Goal: Find specific page/section: Find specific page/section

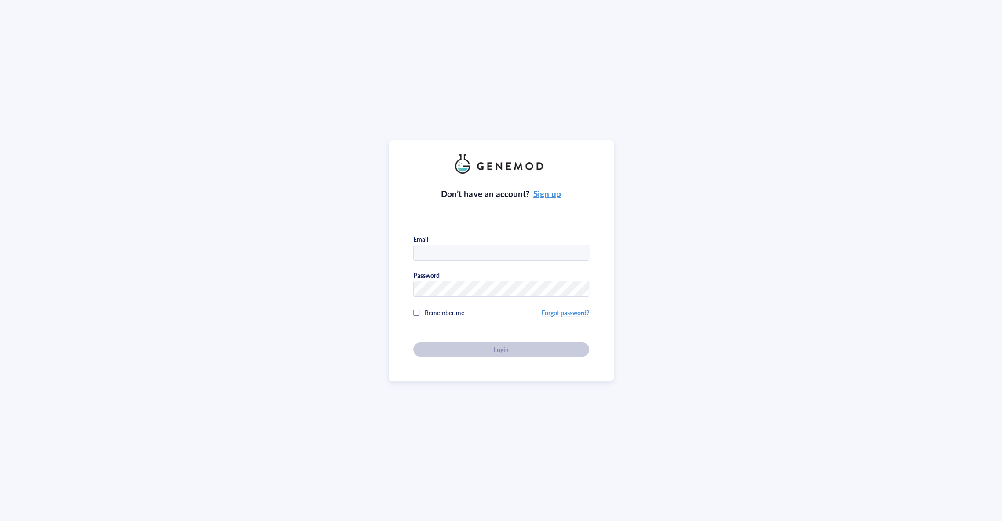
type input "[EMAIL_ADDRESS][DOMAIN_NAME]"
click at [525, 347] on div "Login" at bounding box center [501, 350] width 148 height 8
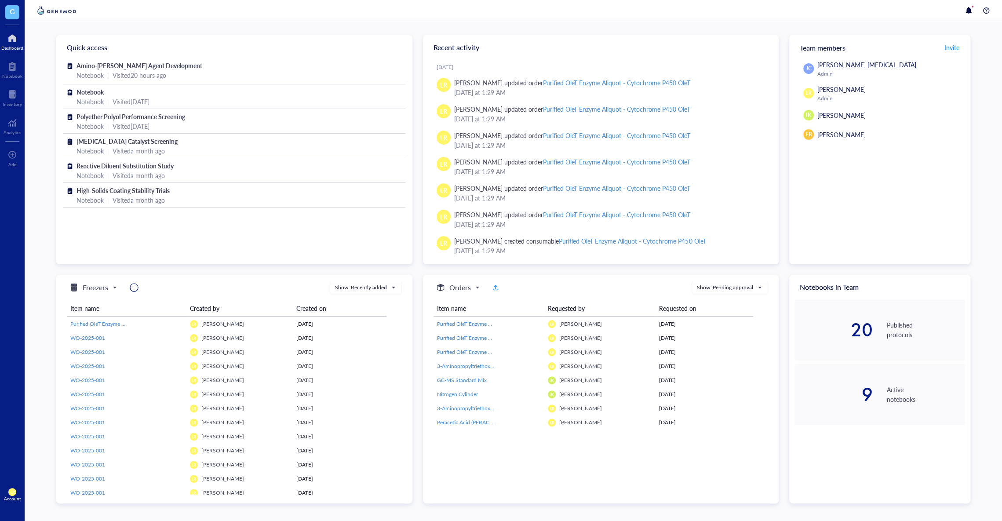
click at [17, 10] on span "G" at bounding box center [12, 12] width 14 height 14
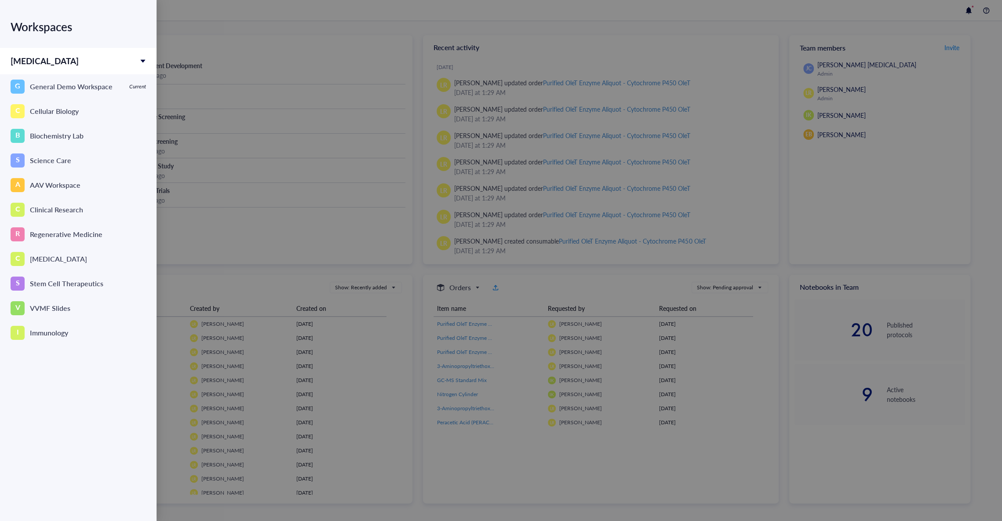
click at [310, 196] on div at bounding box center [501, 260] width 1002 height 521
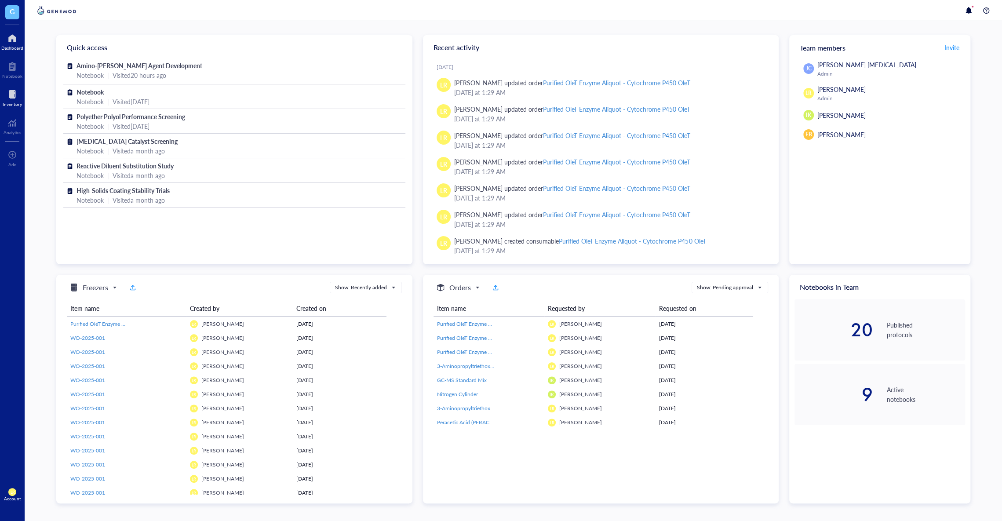
click at [18, 89] on div at bounding box center [12, 95] width 19 height 14
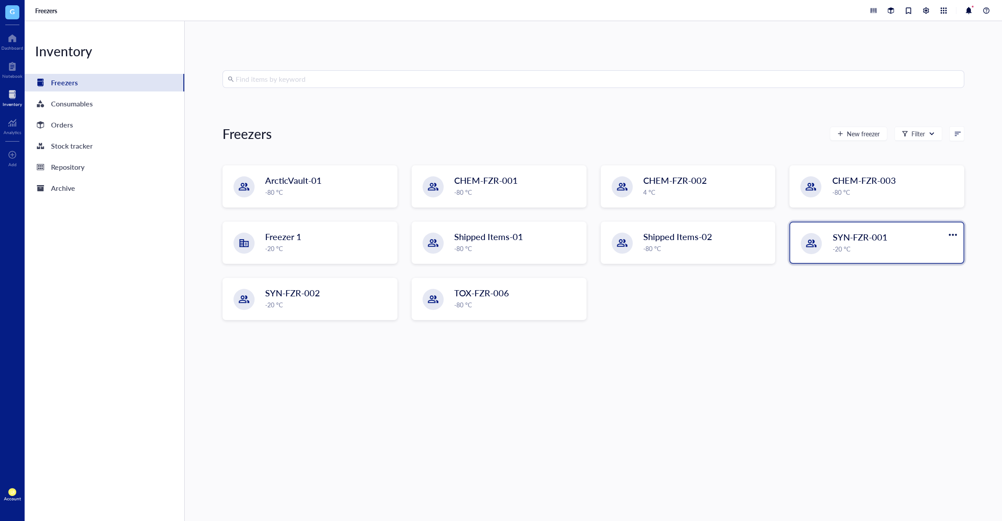
click at [834, 259] on div "SYN-FZR-001 -20 °C" at bounding box center [876, 242] width 173 height 40
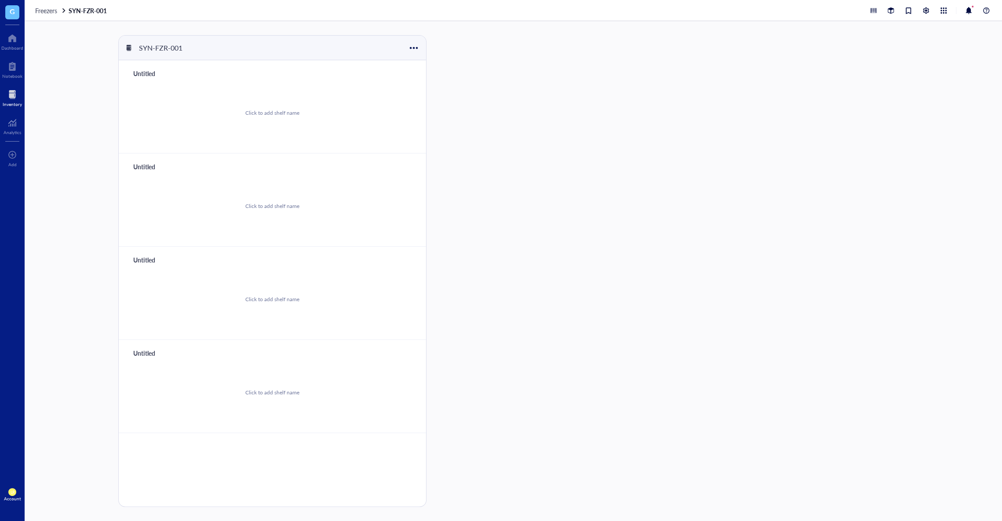
click at [97, 112] on div "SYN-FZR-001 Untitled Click to add shelf name Untitled Click to add shelf name U…" at bounding box center [513, 271] width 977 height 500
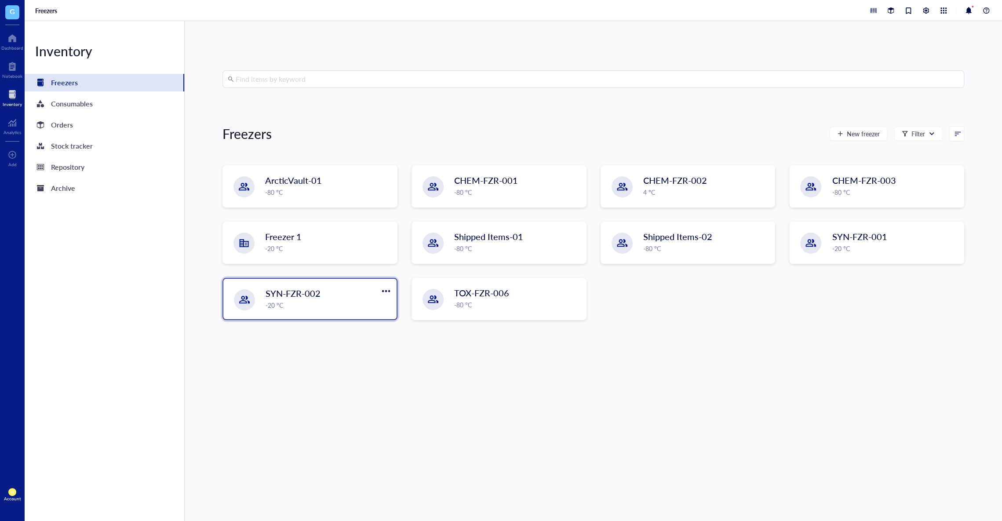
click at [268, 295] on span "SYN-FZR-002" at bounding box center [293, 293] width 55 height 12
click at [10, 11] on span "G" at bounding box center [12, 11] width 5 height 11
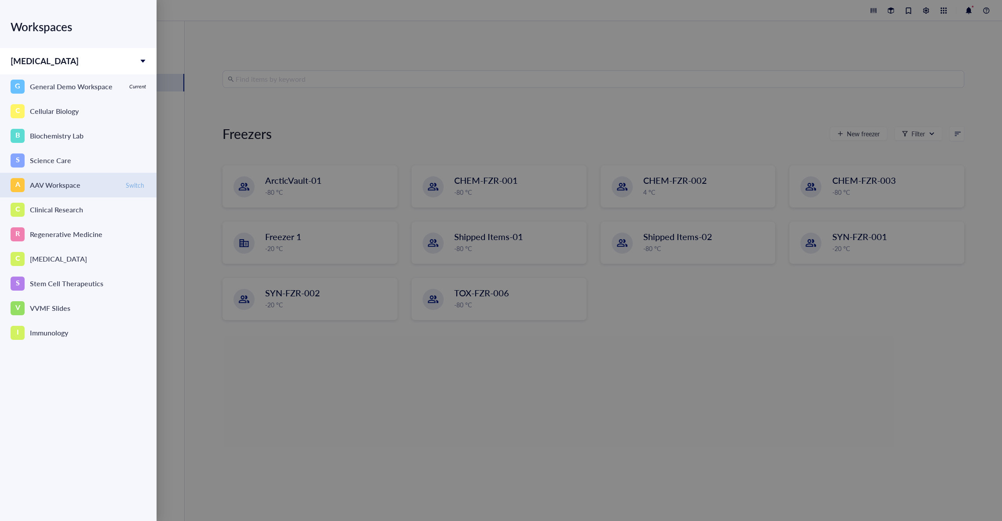
click at [134, 182] on span "Switch" at bounding box center [135, 185] width 18 height 8
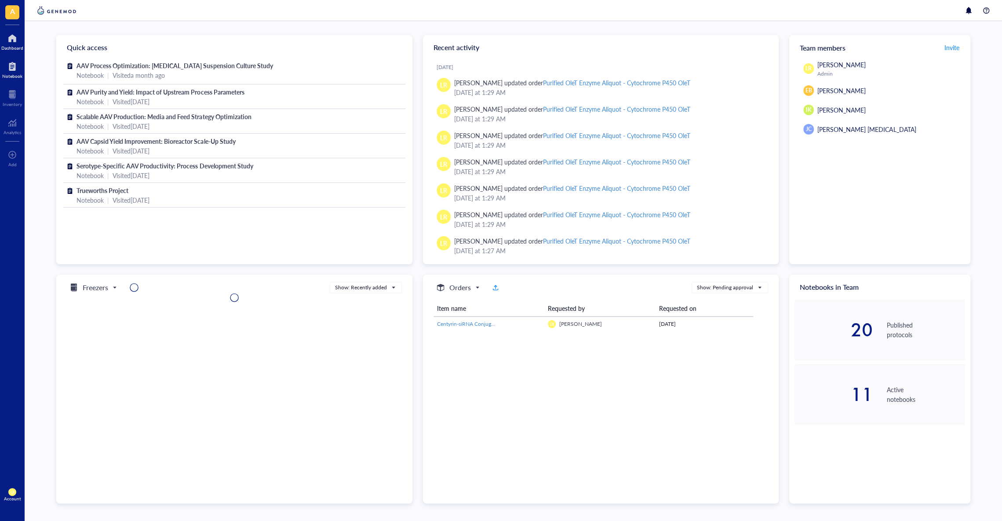
click at [8, 76] on div "Notebook" at bounding box center [12, 75] width 20 height 5
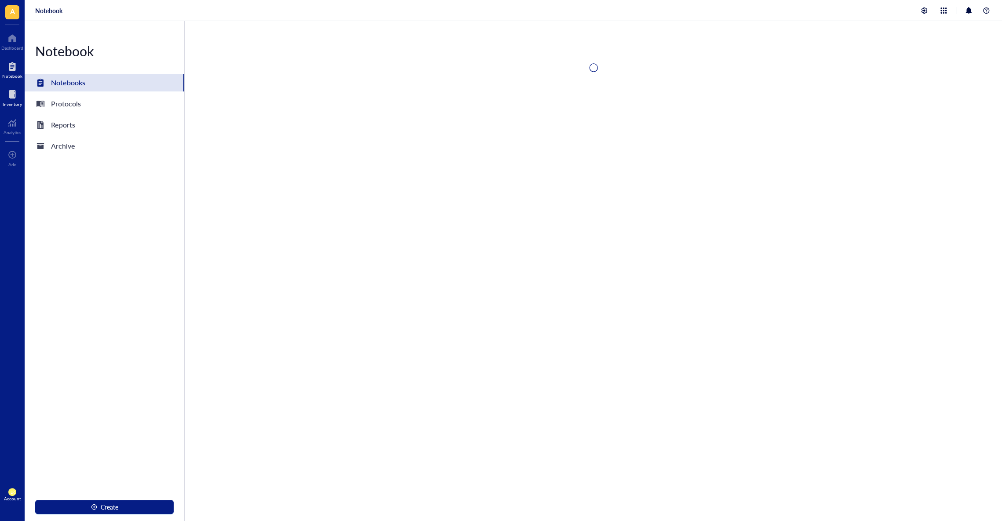
click at [8, 95] on div at bounding box center [12, 95] width 19 height 14
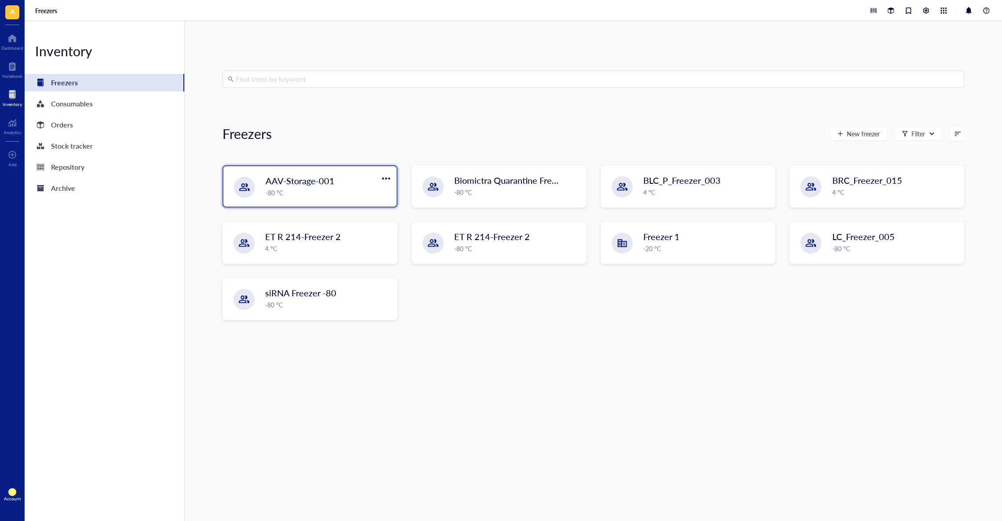
click at [345, 175] on div "AAV-Storage-001" at bounding box center [320, 181] width 108 height 12
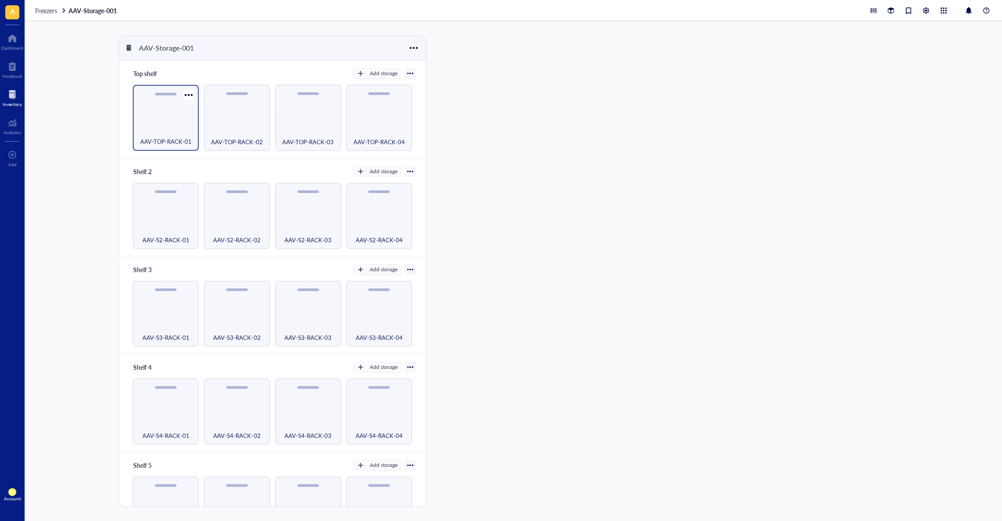
click at [160, 110] on div "AAV-TOP-RACK-01" at bounding box center [166, 118] width 66 height 66
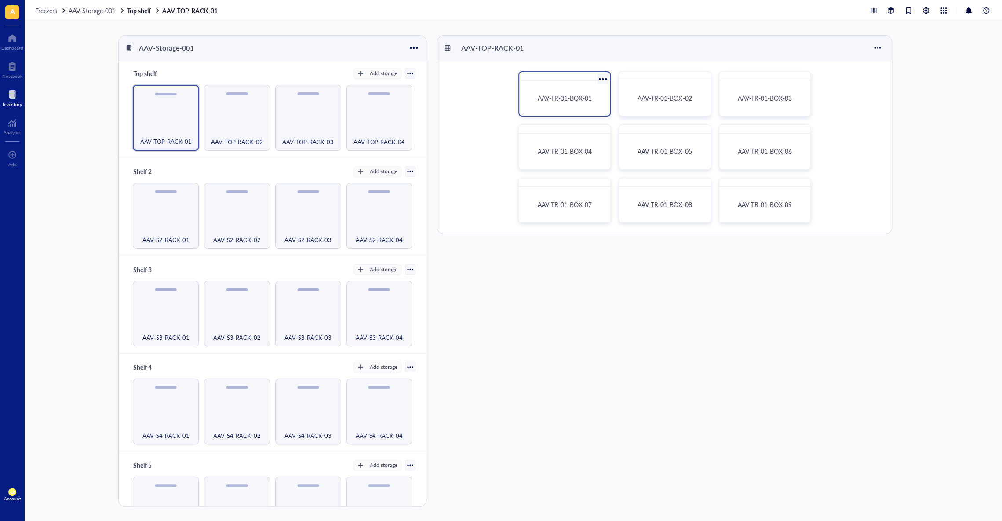
click at [542, 103] on div "AAV-TR-01-BOX-01" at bounding box center [565, 98] width 84 height 28
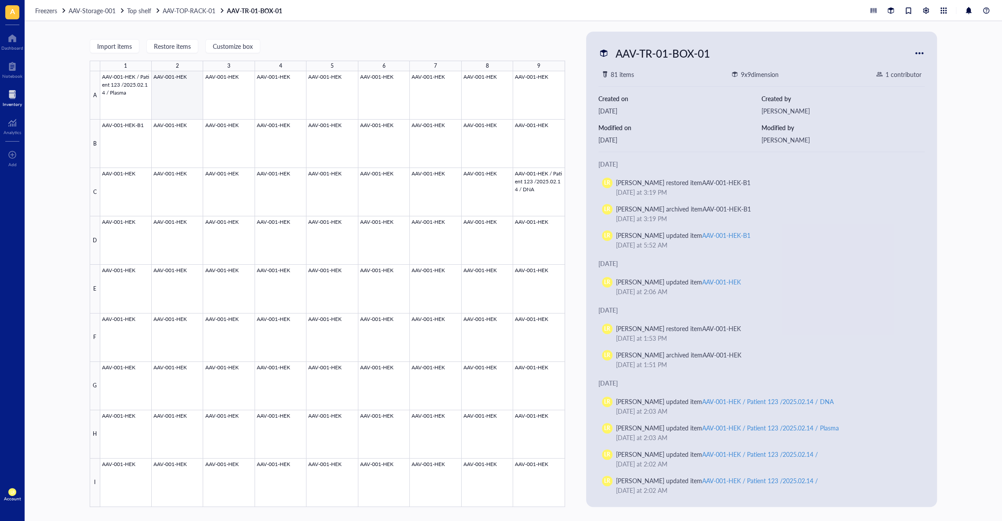
click at [171, 97] on div at bounding box center [332, 289] width 465 height 436
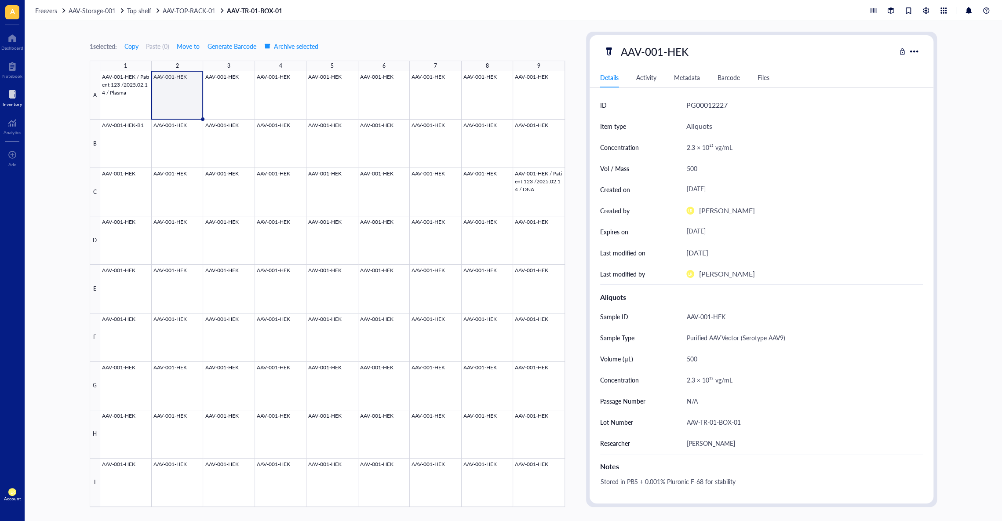
click at [13, 6] on span "A" at bounding box center [12, 11] width 5 height 11
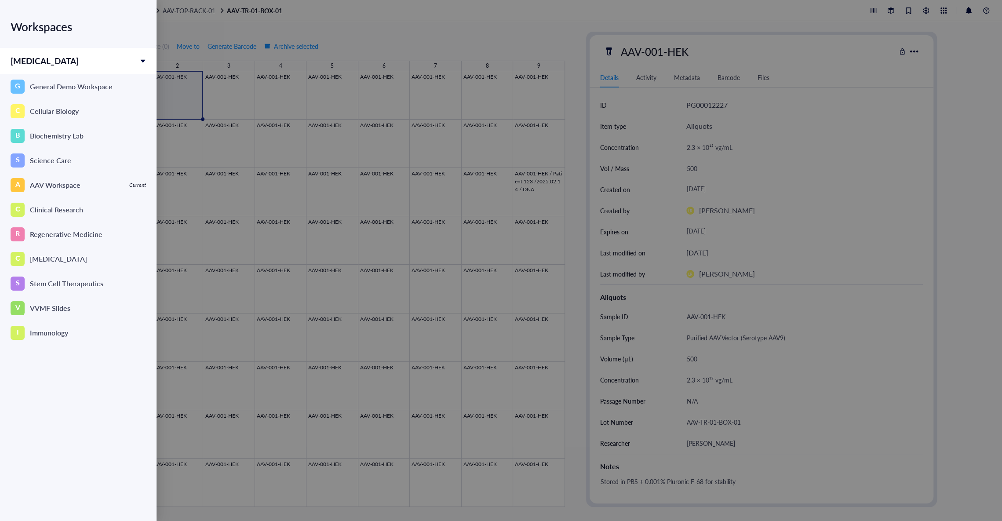
click at [165, 476] on div at bounding box center [501, 260] width 1002 height 521
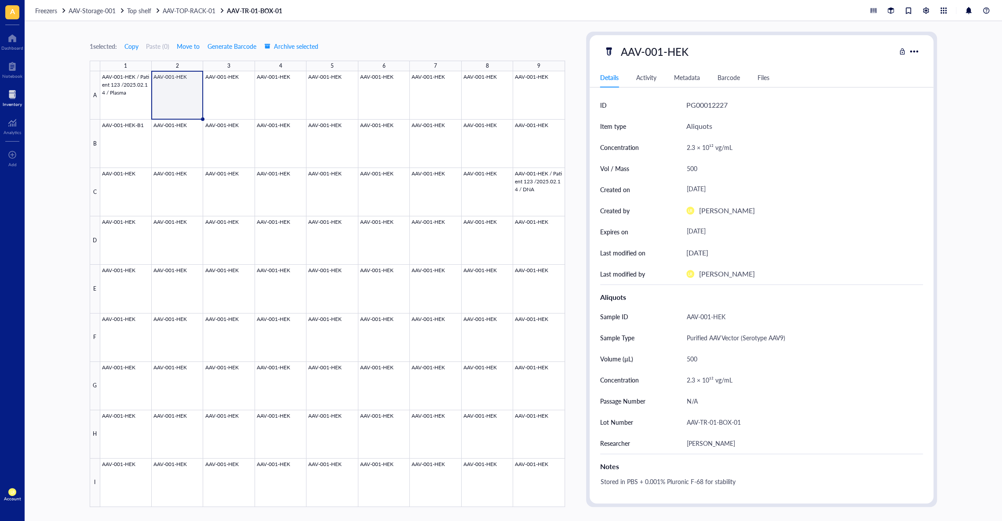
click at [11, 92] on div at bounding box center [12, 95] width 19 height 14
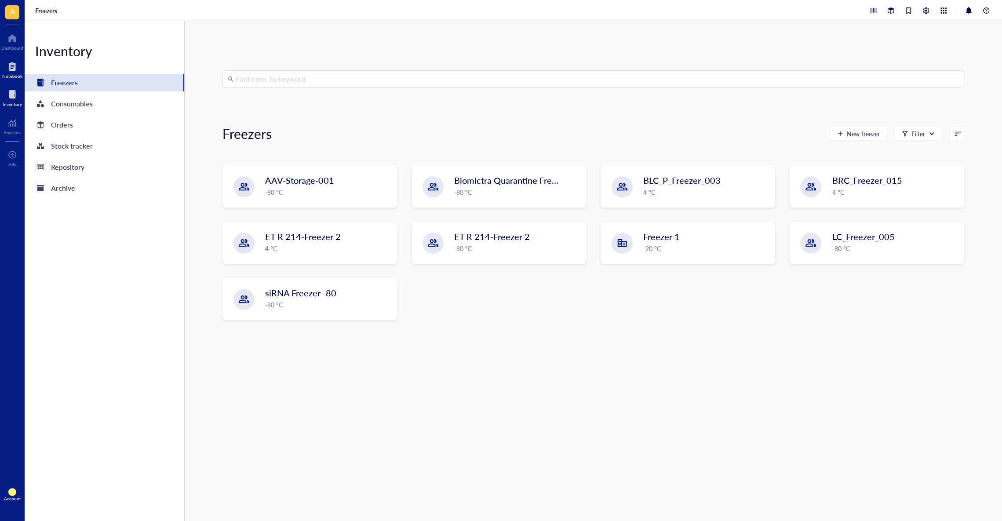
click at [13, 65] on div at bounding box center [12, 66] width 20 height 14
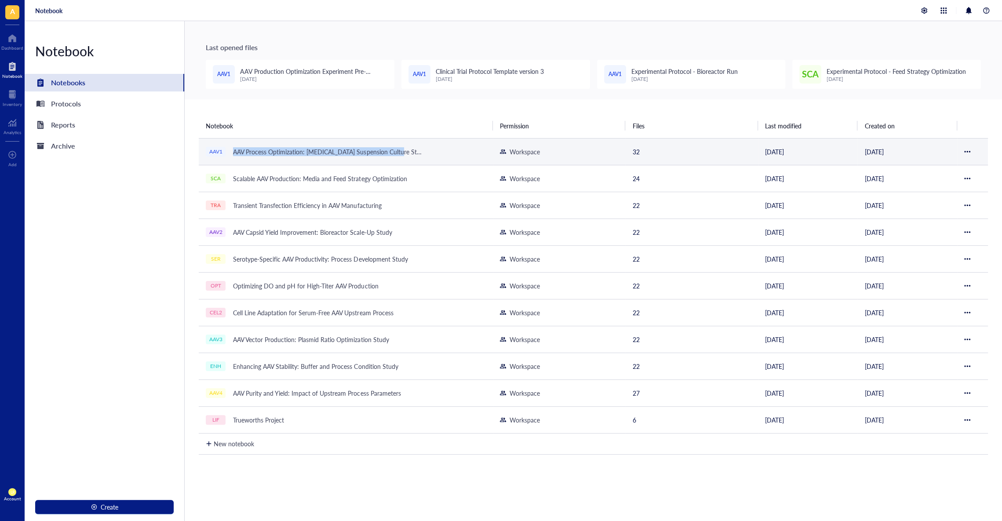
drag, startPoint x: 429, startPoint y: 139, endPoint x: 394, endPoint y: 156, distance: 39.3
click at [394, 156] on td "AAV1 AAV Process Optimization: [MEDICAL_DATA] Suspension Culture Study" at bounding box center [346, 151] width 294 height 27
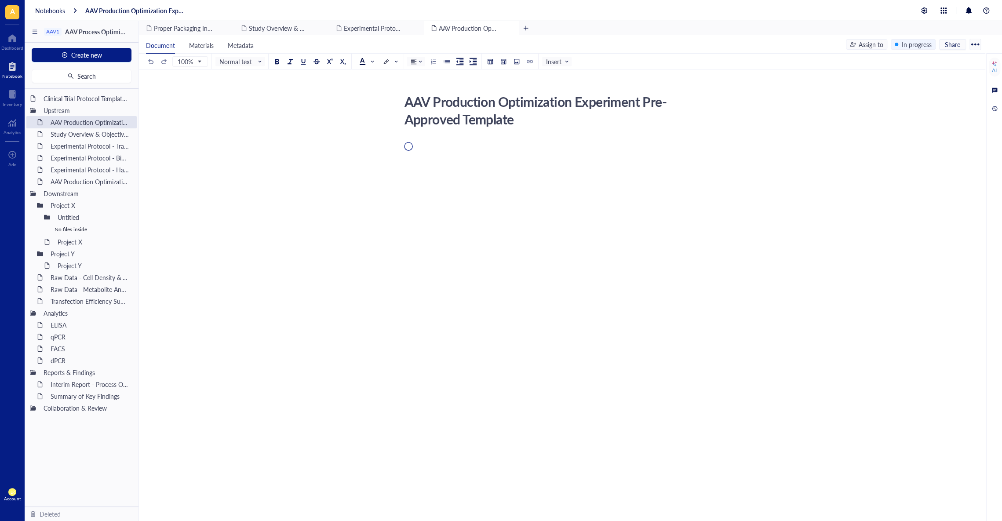
click at [148, 10] on div "AAV Production Optimization Experiment Pre-Approved Template" at bounding box center [134, 11] width 99 height 8
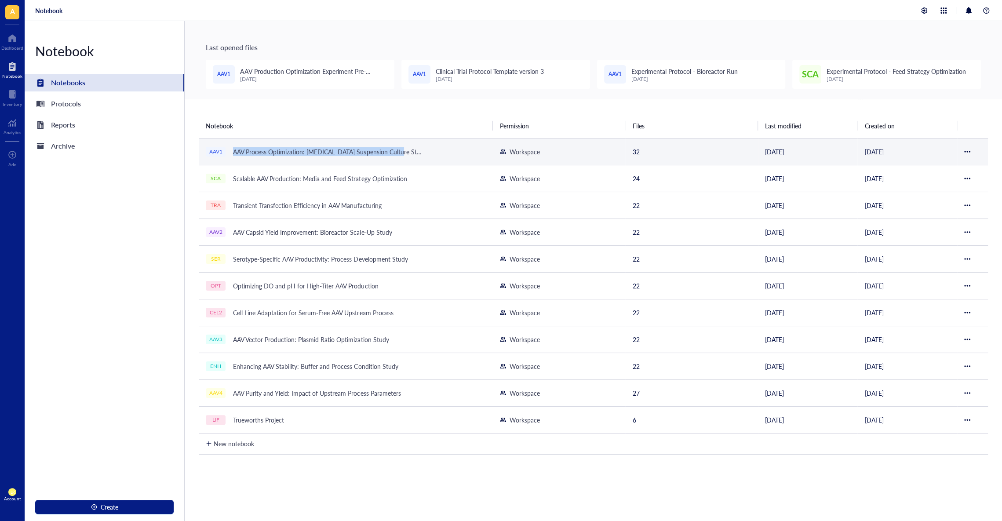
drag, startPoint x: 241, startPoint y: 139, endPoint x: 394, endPoint y: 159, distance: 154.7
click at [394, 159] on td "AAV1 AAV Process Optimization: [MEDICAL_DATA] Suspension Culture Study" at bounding box center [346, 151] width 294 height 27
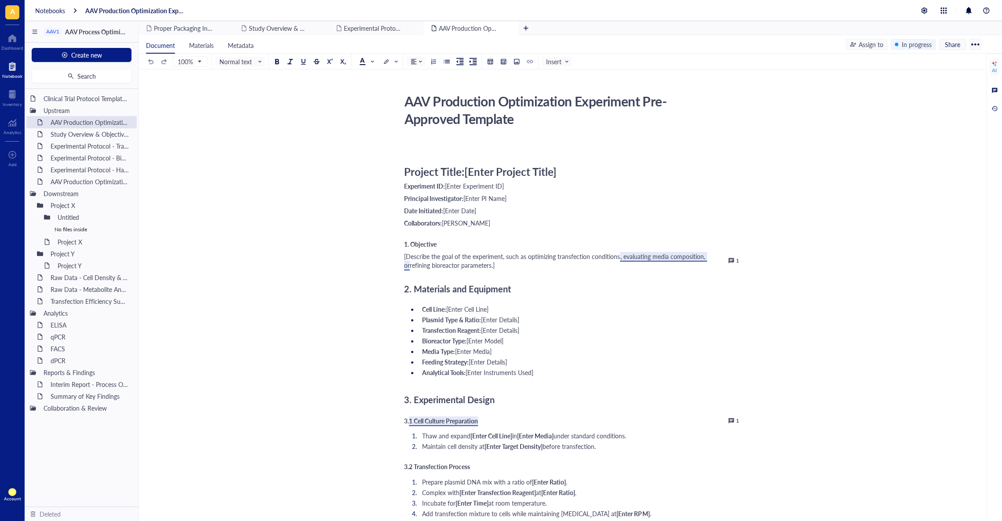
scroll to position [1, 0]
click at [317, 204] on div "AAV Production Optimization Experiment Pre-Approved Template AAV Production Opt…" at bounding box center [560, 484] width 843 height 789
click at [21, 71] on div at bounding box center [12, 66] width 20 height 14
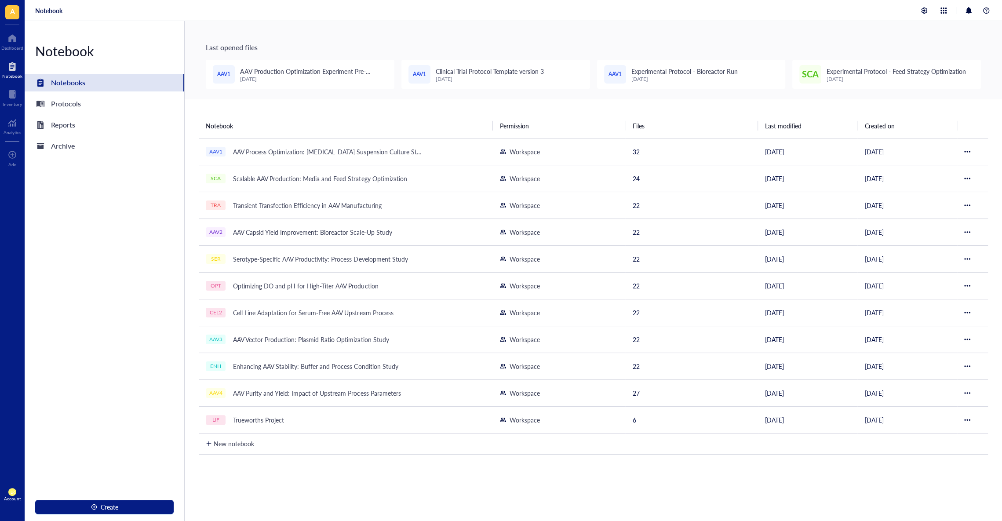
click at [28, 303] on div "Notebook Notebooks Protocols Reports Archive Create" at bounding box center [105, 271] width 160 height 500
